Goal: Task Accomplishment & Management: Contribute content

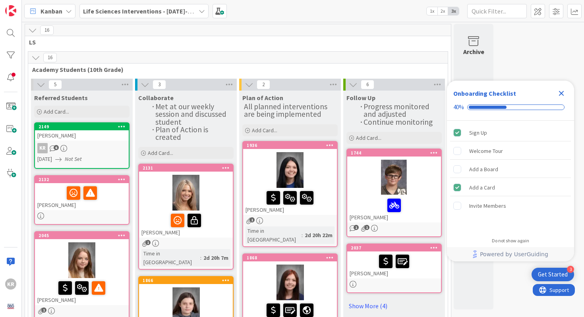
click at [561, 97] on icon "Close Checklist" at bounding box center [562, 94] width 10 height 10
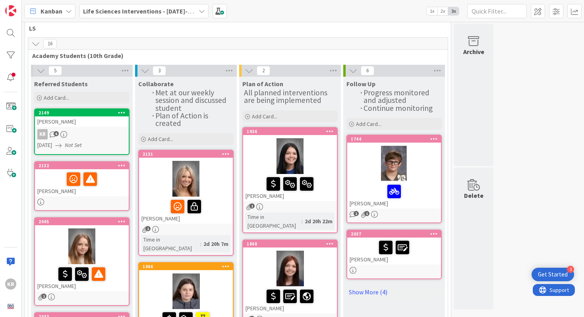
scroll to position [45, 0]
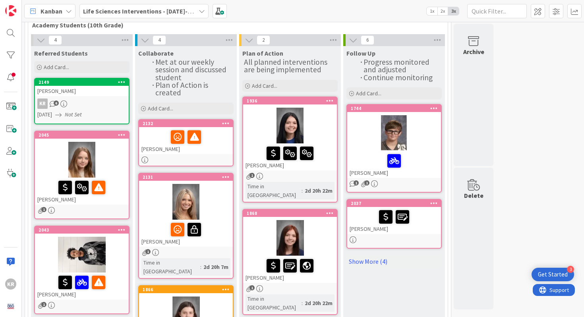
click at [211, 146] on div "[PERSON_NAME]" at bounding box center [186, 140] width 94 height 27
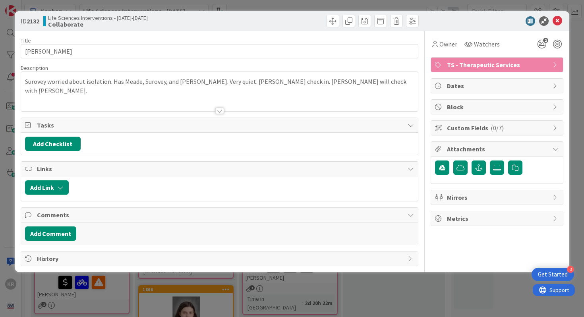
click at [2, 169] on div "ID 2132 Life Sciences Interventions - [DATE]-[DATE] Collaborate Title 14 / 128 …" at bounding box center [292, 158] width 584 height 317
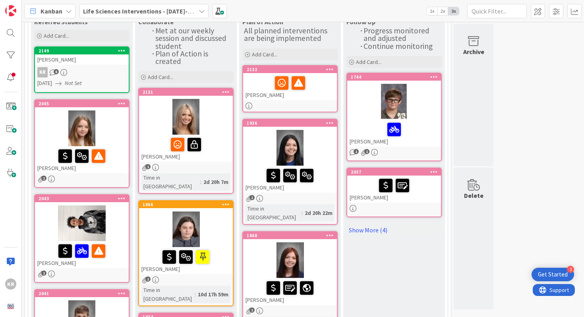
scroll to position [76, 0]
click at [217, 219] on div at bounding box center [186, 230] width 94 height 36
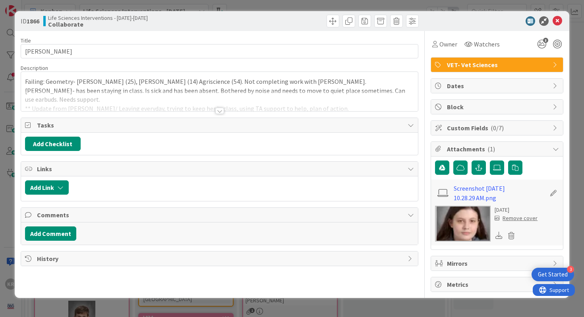
click at [11, 156] on div "ID 1866 Life Sciences Interventions - [DATE]-[DATE] Collaborate Title 11 / 128 …" at bounding box center [292, 158] width 584 height 317
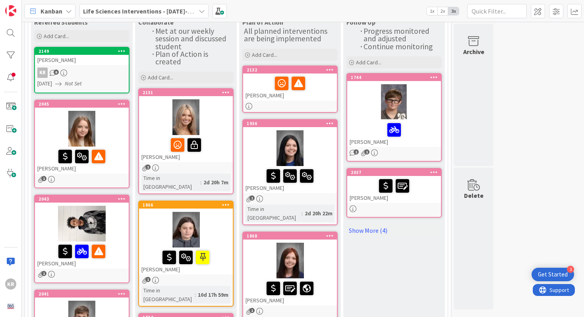
click at [117, 123] on div at bounding box center [82, 129] width 94 height 36
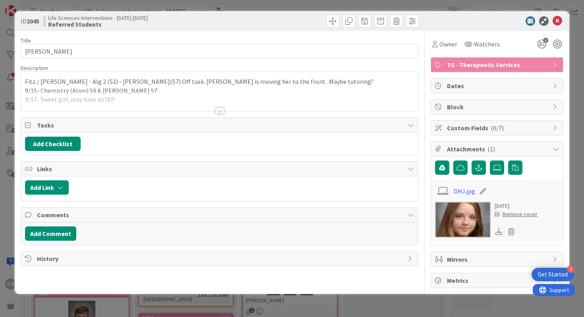
click at [222, 114] on div "Title 18 / 128 [PERSON_NAME] Description Fitz / [PERSON_NAME] - Alg 2 (52) - Ps…" at bounding box center [220, 159] width 398 height 257
click at [221, 109] on div at bounding box center [219, 111] width 9 height 6
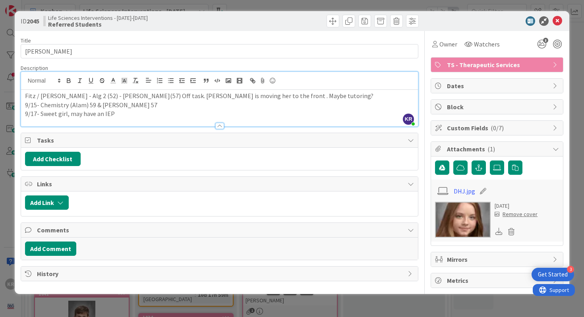
click at [0, 137] on div "ID 2045 Life Sciences Interventions - [DATE]-[DATE] Referred Students Title 18 …" at bounding box center [292, 158] width 584 height 317
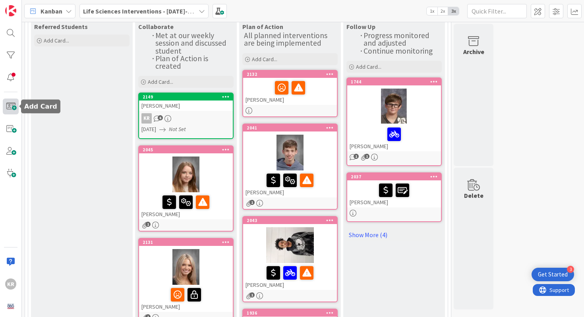
click at [11, 104] on span at bounding box center [11, 107] width 16 height 16
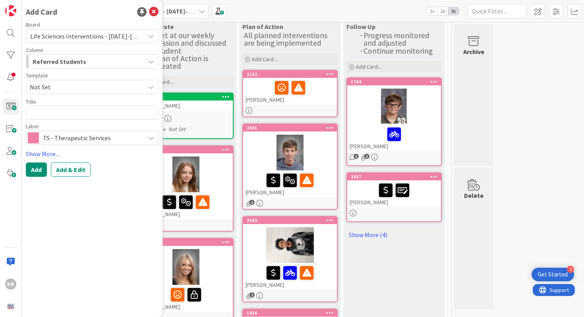
type textarea "x"
type textarea "[PERSON_NAME] currently has a 31.48 in genre literature. She is missing four da…"
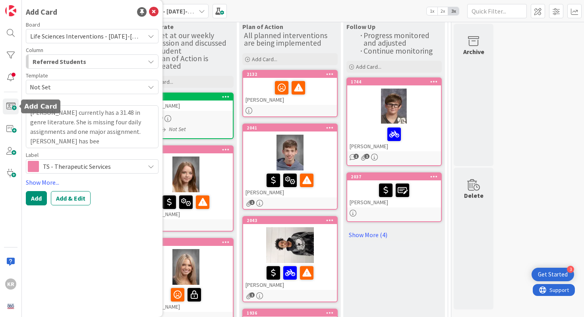
drag, startPoint x: 78, startPoint y: 137, endPoint x: 11, endPoint y: 96, distance: 78.7
click at [11, 96] on div "KR Add Card Board Life Sciences Interventions - [DATE]-[DATE] Column Referred S…" at bounding box center [11, 158] width 22 height 317
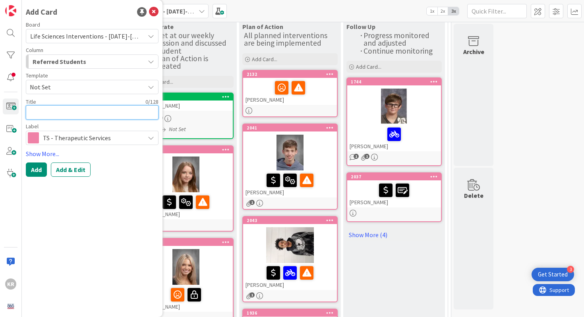
type textarea "x"
type textarea "M"
type textarea "x"
type textarea "Ma"
type textarea "x"
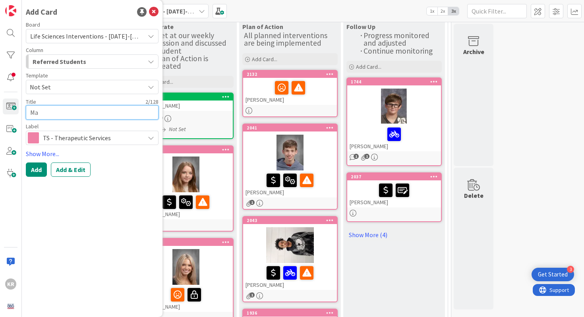
type textarea "[PERSON_NAME]"
type textarea "x"
type textarea "Maeg"
type textarea "x"
type textarea "Maega"
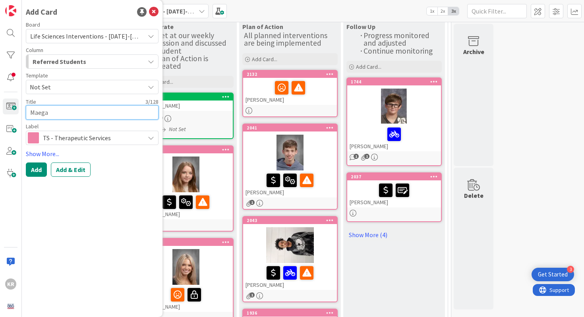
type textarea "x"
type textarea "[PERSON_NAME]"
type textarea "x"
type textarea "[PERSON_NAME]"
type textarea "x"
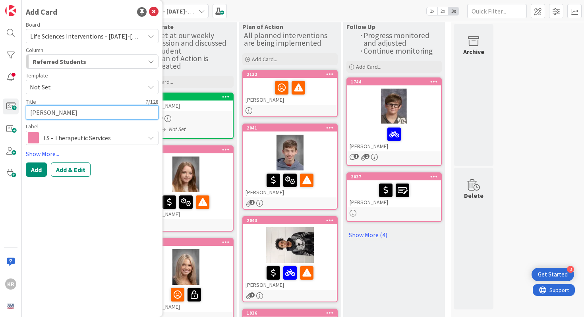
type textarea "[PERSON_NAME] W"
type textarea "x"
type textarea "[PERSON_NAME] Wa"
type textarea "x"
type textarea "[PERSON_NAME] Wal"
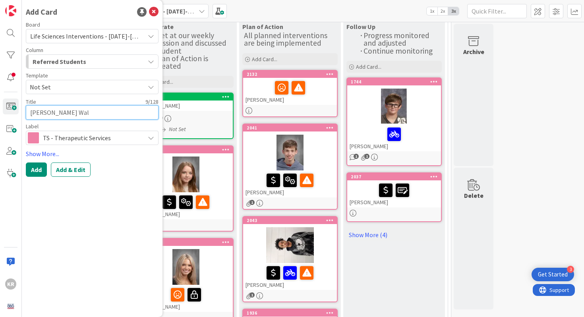
type textarea "x"
type textarea "[PERSON_NAME] Walk"
type textarea "x"
type textarea "[PERSON_NAME]"
type textarea "x"
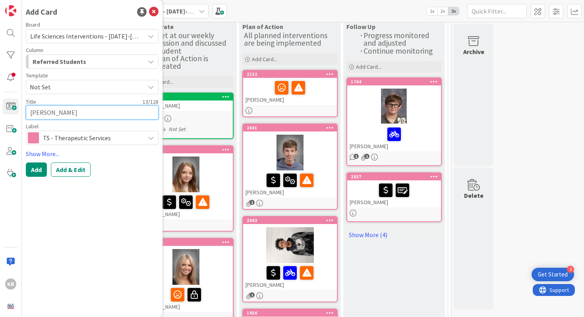
type textarea "[PERSON_NAME]"
click at [38, 180] on div "Add Card Board Life Sciences Interventions - [DATE]-[DATE] Column Referred Stud…" at bounding box center [92, 158] width 141 height 317
click at [38, 169] on button "Add" at bounding box center [36, 170] width 21 height 14
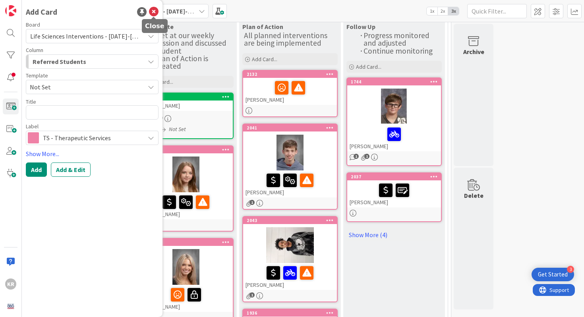
click at [157, 13] on icon at bounding box center [154, 12] width 10 height 10
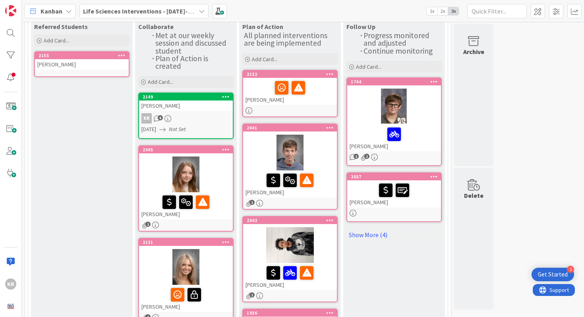
click at [101, 74] on link "2155 [PERSON_NAME]" at bounding box center [81, 64] width 95 height 26
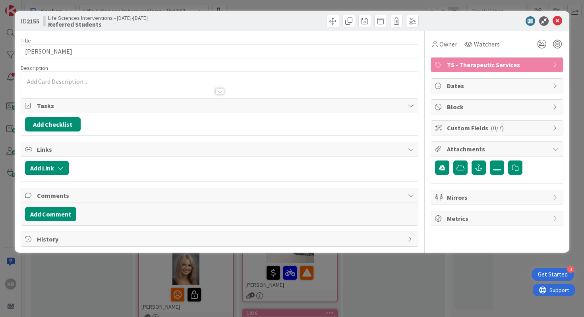
click at [111, 78] on p at bounding box center [220, 81] width 390 height 9
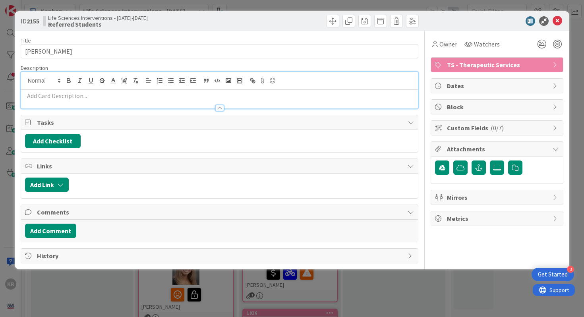
click at [103, 99] on p at bounding box center [220, 95] width 390 height 9
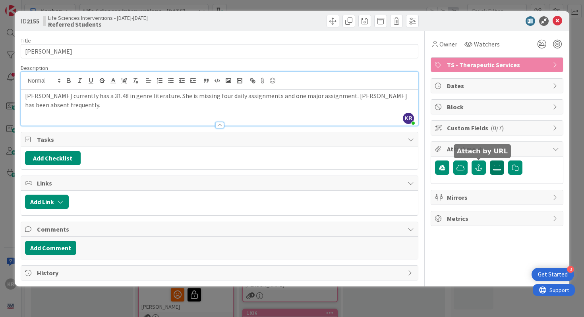
click at [491, 168] on label at bounding box center [497, 168] width 14 height 14
click at [490, 161] on input "file" at bounding box center [490, 161] width 0 height 0
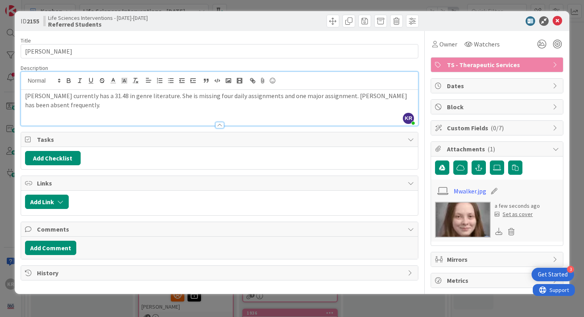
click at [522, 217] on div "Set as cover" at bounding box center [514, 214] width 38 height 8
click at [522, 215] on div "Set as cover" at bounding box center [514, 214] width 38 height 8
click at [558, 22] on icon at bounding box center [558, 21] width 10 height 10
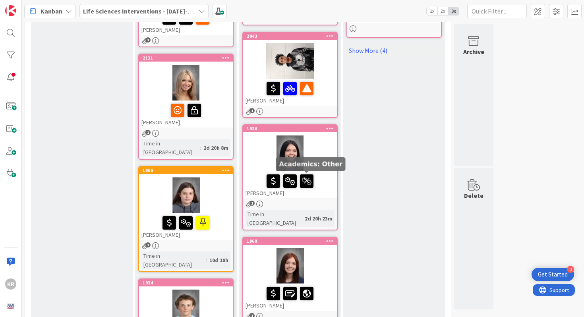
scroll to position [254, 0]
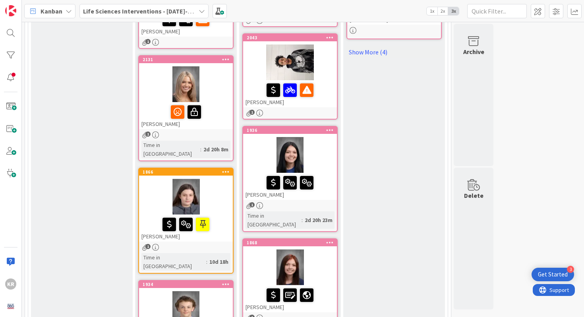
click at [332, 177] on div at bounding box center [290, 183] width 89 height 17
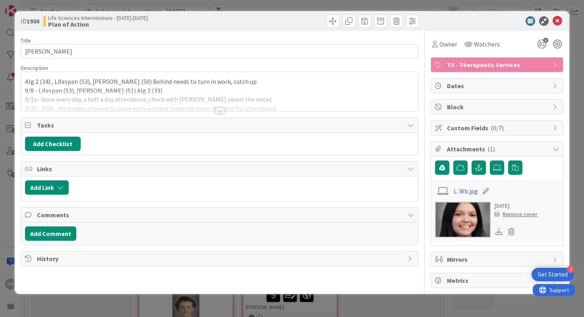
click at [222, 108] on div at bounding box center [219, 111] width 9 height 6
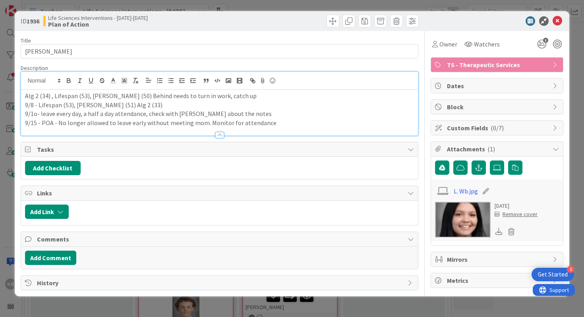
click at [274, 123] on p "9/15 - POA - No longer allowed to leave early without meeting mom. Monitor for …" at bounding box center [220, 122] width 390 height 9
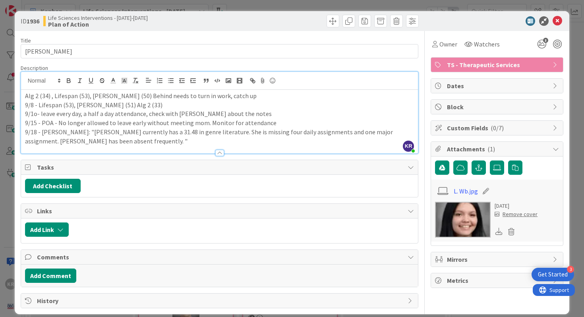
click at [0, 174] on div "ID 1936 Life Sciences Interventions - [DATE]-[DATE] Plan of Action Title 13 / 1…" at bounding box center [292, 158] width 584 height 317
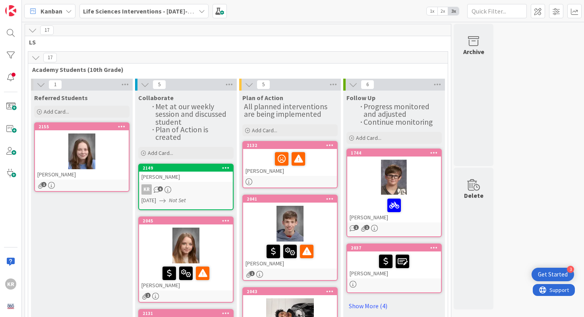
click at [207, 187] on div "KR 6" at bounding box center [186, 189] width 94 height 10
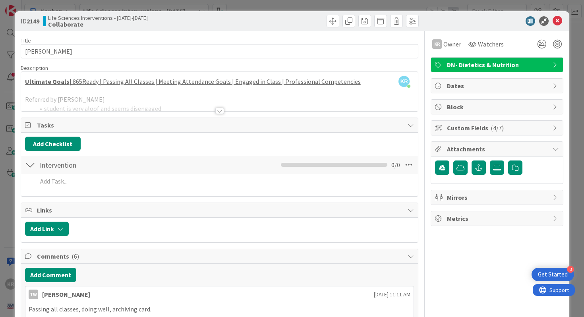
click at [222, 111] on div at bounding box center [219, 111] width 9 height 6
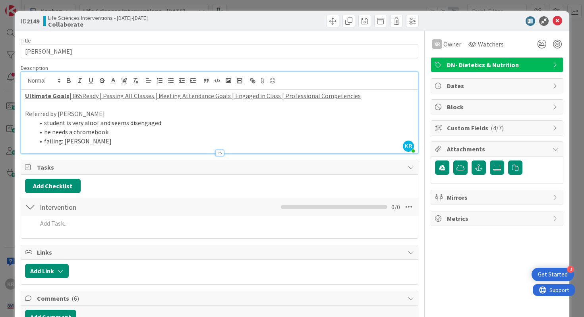
click at [52, 95] on u "Ultimate Goals" at bounding box center [47, 96] width 45 height 8
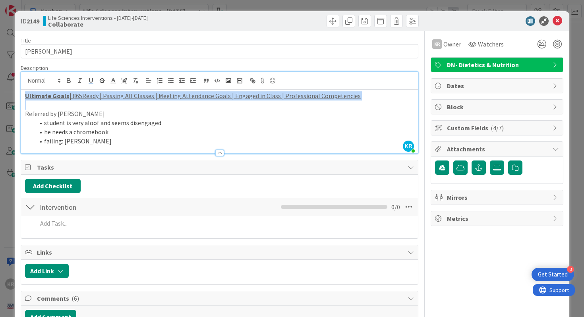
click at [52, 95] on u "Ultimate Goals" at bounding box center [47, 96] width 45 height 8
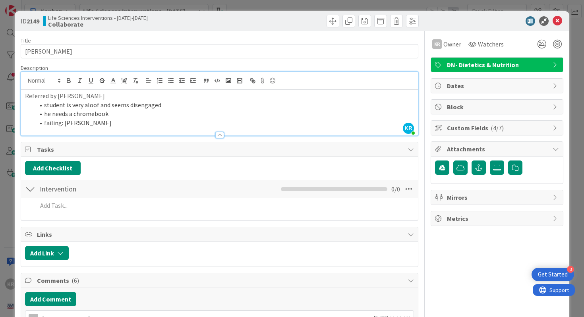
click at [109, 117] on li "he needs a chromebook" at bounding box center [225, 113] width 380 height 9
click at [25, 96] on p "Referred by [PERSON_NAME]" at bounding box center [220, 95] width 390 height 9
click at [76, 96] on p "School Year School year 24/25 Referred by [PERSON_NAME]" at bounding box center [220, 95] width 390 height 9
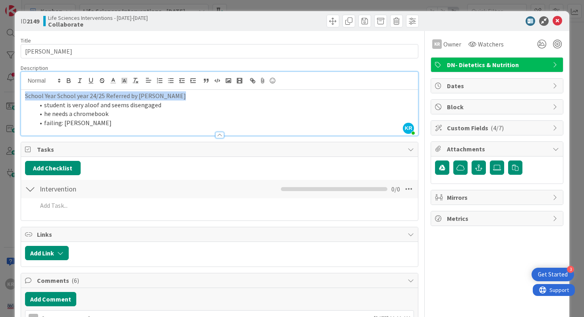
click at [76, 96] on p "School Year School year 24/25 Referred by [PERSON_NAME]" at bounding box center [220, 95] width 390 height 9
click at [70, 81] on icon "button" at bounding box center [68, 80] width 7 height 7
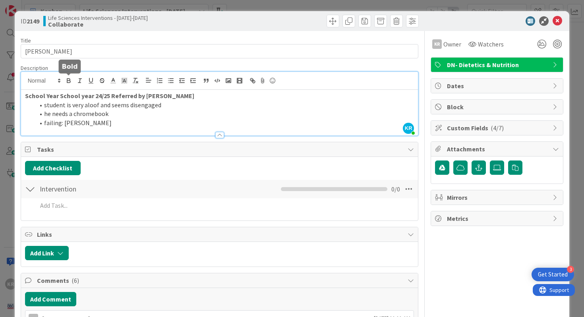
click at [96, 118] on li "failing: [PERSON_NAME]" at bounding box center [225, 122] width 380 height 9
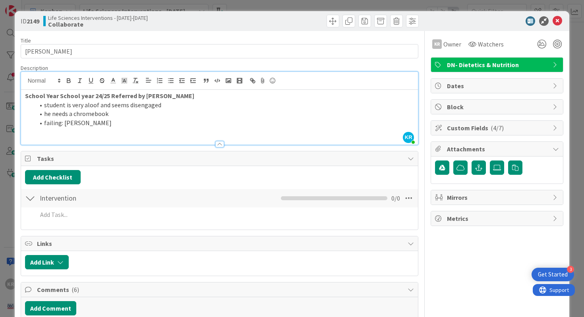
click at [559, 18] on icon at bounding box center [558, 21] width 10 height 10
